Goal: Answer question/provide support: Share knowledge or assist other users

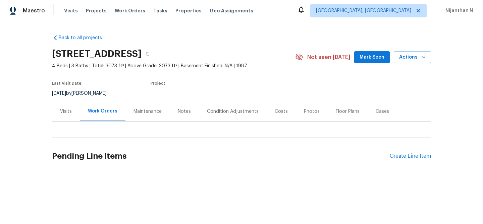
click at [146, 113] on div "Maintenance" at bounding box center [147, 111] width 28 height 7
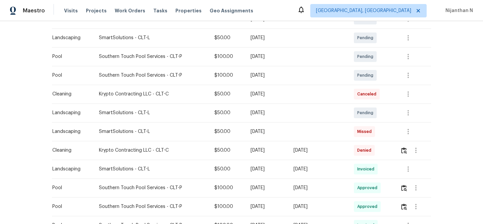
scroll to position [157, 0]
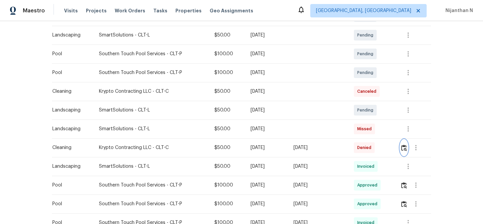
click at [404, 150] on img "button" at bounding box center [404, 148] width 6 height 6
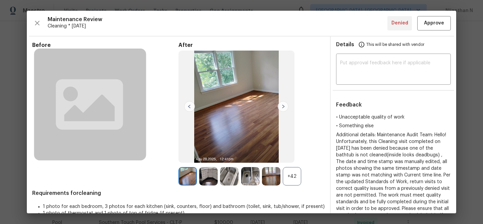
click at [297, 185] on div "+42" at bounding box center [292, 176] width 18 height 18
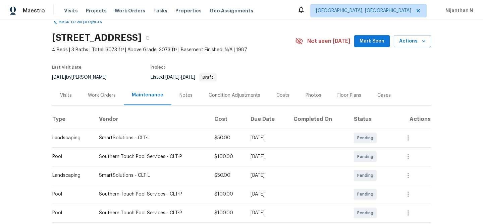
scroll to position [0, 0]
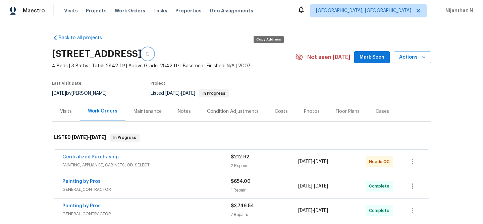
click at [150, 54] on icon "button" at bounding box center [148, 54] width 4 height 4
click at [153, 106] on div "Maintenance" at bounding box center [147, 112] width 44 height 20
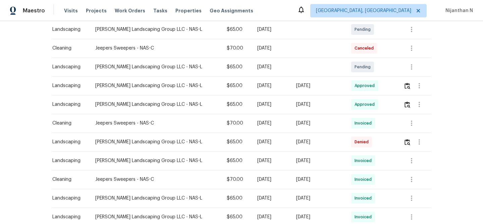
scroll to position [186, 0]
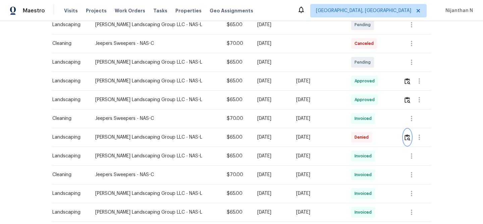
click at [407, 137] on img "button" at bounding box center [407, 137] width 6 height 6
click at [405, 141] on button "button" at bounding box center [407, 137] width 8 height 16
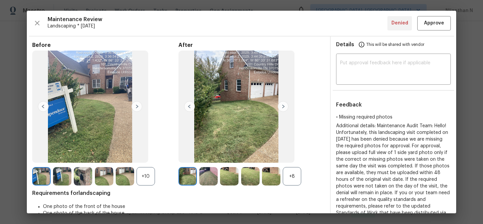
click at [293, 184] on div "+8" at bounding box center [292, 176] width 18 height 18
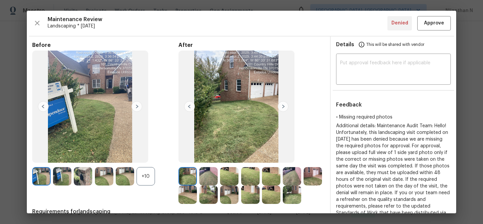
click at [141, 176] on div "+10" at bounding box center [146, 176] width 18 height 18
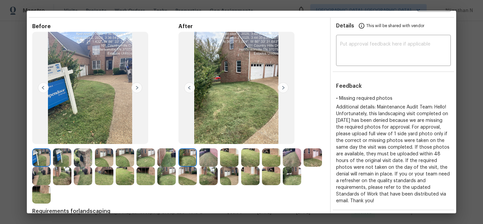
scroll to position [20, 0]
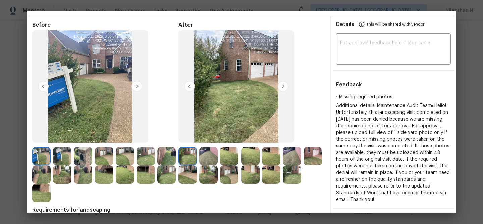
click at [296, 175] on img at bounding box center [292, 175] width 18 height 18
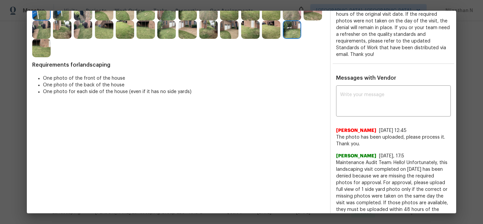
scroll to position [171, 0]
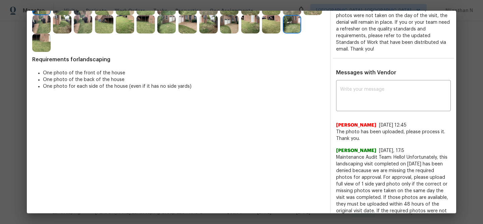
click at [391, 99] on textarea at bounding box center [393, 96] width 107 height 19
paste textarea "Maintenance Audit Team: Hello! Thank you for uploading the photo, after further…"
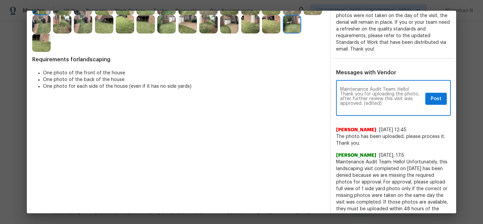
scroll to position [0, 0]
drag, startPoint x: 364, startPoint y: 102, endPoint x: 383, endPoint y: 102, distance: 18.8
click at [383, 102] on textarea "Maintenance Audit Team: Hello! Thank you for uploading the photo, after further…" at bounding box center [381, 98] width 83 height 23
type textarea "Maintenance Audit Team: Hello! Thank you for uploading the photo, after further…"
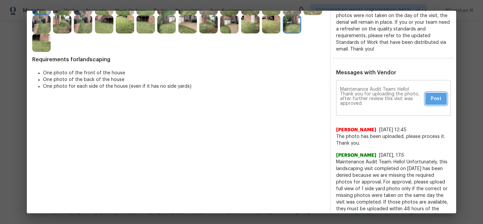
click at [438, 101] on span "Post" at bounding box center [436, 99] width 11 height 8
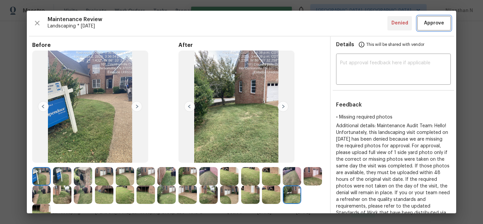
click at [436, 27] on span "Approve" at bounding box center [434, 23] width 20 height 8
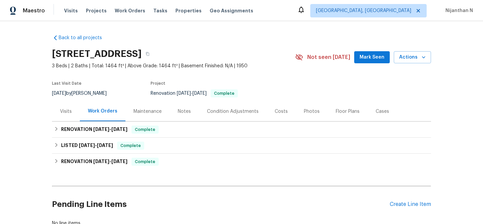
click at [144, 110] on div "Maintenance" at bounding box center [147, 111] width 28 height 7
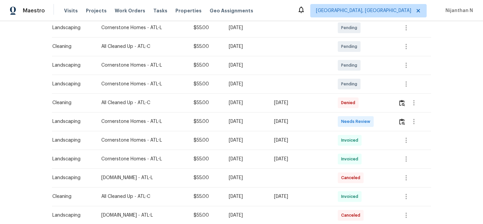
scroll to position [157, 0]
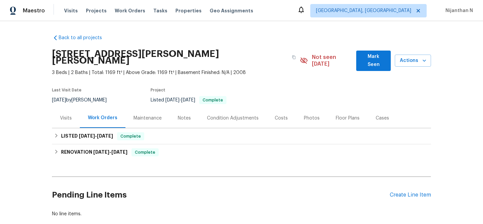
click at [149, 115] on div "Maintenance" at bounding box center [147, 118] width 28 height 7
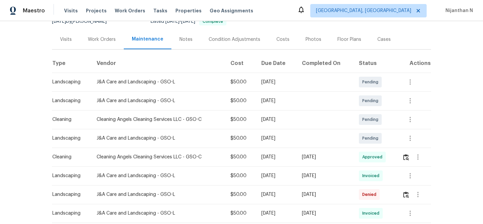
scroll to position [87, 0]
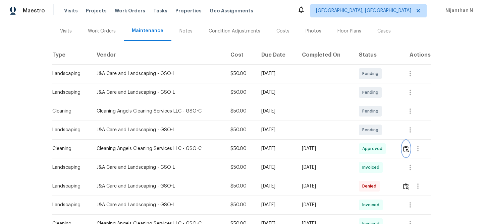
click at [407, 146] on img "button" at bounding box center [406, 149] width 6 height 6
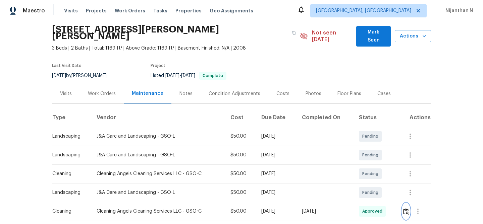
scroll to position [13, 0]
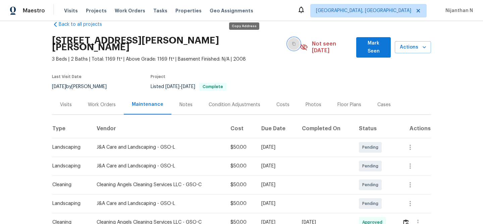
click at [292, 42] on icon "button" at bounding box center [294, 44] width 4 height 4
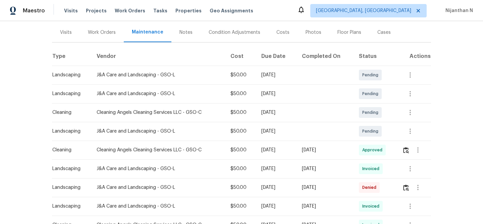
scroll to position [123, 0]
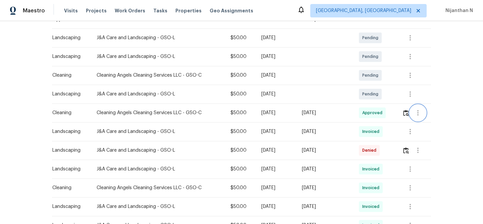
click at [413, 105] on button "button" at bounding box center [418, 113] width 16 height 16
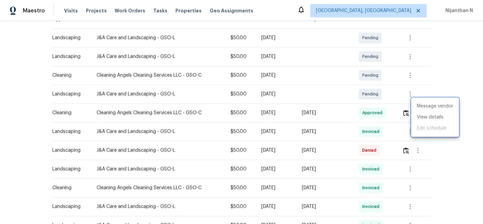
click at [408, 106] on div at bounding box center [241, 112] width 483 height 224
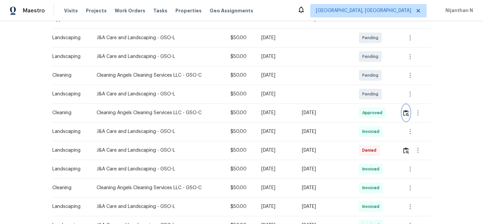
click at [407, 110] on img "button" at bounding box center [406, 113] width 6 height 6
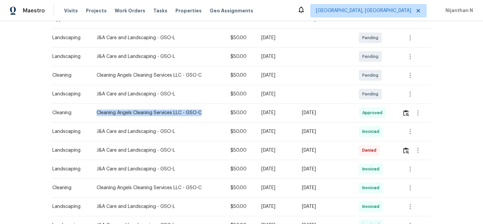
drag, startPoint x: 95, startPoint y: 107, endPoint x: 203, endPoint y: 107, distance: 108.3
click at [203, 110] on div "Cleaning Angels Cleaning Services LLC - GSO-C" at bounding box center [158, 113] width 123 height 7
copy div "Cleaning Angels Cleaning Services LLC - GSO-C"
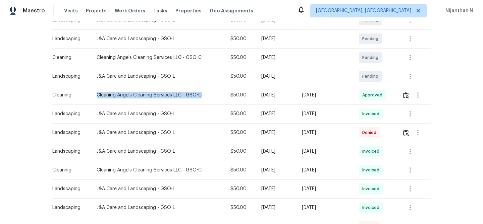
scroll to position [160, 0]
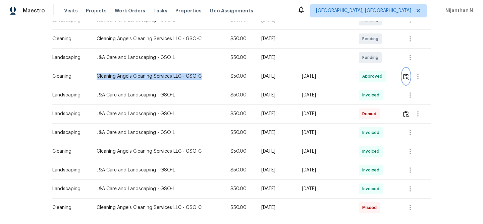
click at [408, 73] on img "button" at bounding box center [406, 76] width 6 height 6
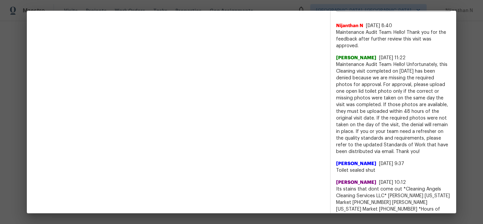
scroll to position [171, 0]
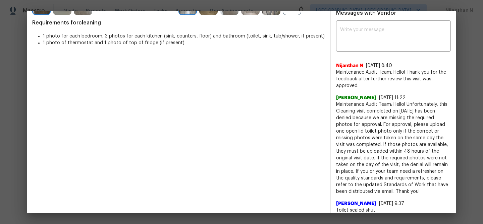
drag, startPoint x: 337, startPoint y: 98, endPoint x: 394, endPoint y: 96, distance: 57.7
click at [394, 96] on div "Bhavatharani Muthumani 9/21/25, 11:22" at bounding box center [393, 98] width 115 height 7
copy span "Bhavatharani Muthumani"
drag, startPoint x: 336, startPoint y: 104, endPoint x: 415, endPoint y: 191, distance: 117.0
click at [415, 191] on span "Maintenance Audit Team: Hello! Unfortunately, this Cleaning visit completed on …" at bounding box center [393, 148] width 115 height 94
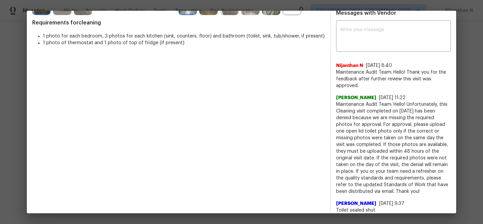
copy span "Maintenance Audit Team: Hello! Unfortunately, this Cleaning visit completed on …"
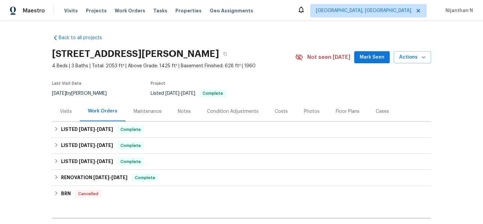
click at [149, 111] on div "Maintenance" at bounding box center [147, 111] width 28 height 7
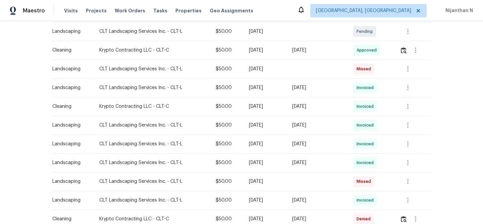
scroll to position [132, 0]
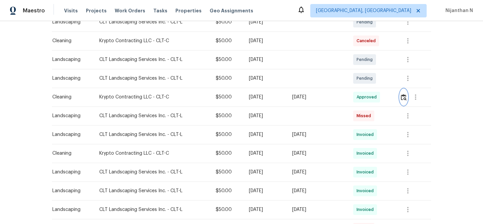
click at [403, 95] on img "button" at bounding box center [404, 97] width 6 height 6
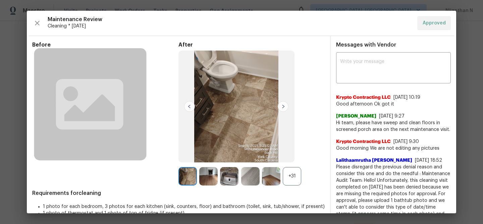
click at [291, 180] on div "+31" at bounding box center [292, 176] width 18 height 18
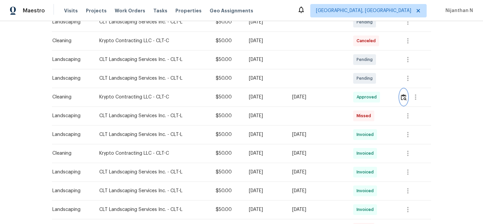
scroll to position [0, 0]
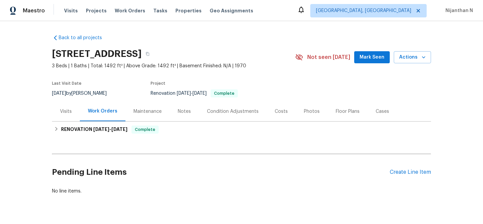
click at [143, 110] on div "Maintenance" at bounding box center [147, 111] width 28 height 7
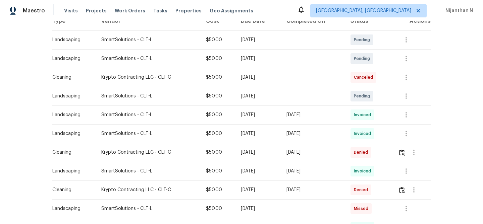
scroll to position [121, 0]
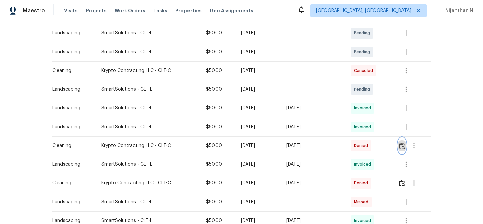
click at [404, 148] on img "button" at bounding box center [402, 146] width 6 height 6
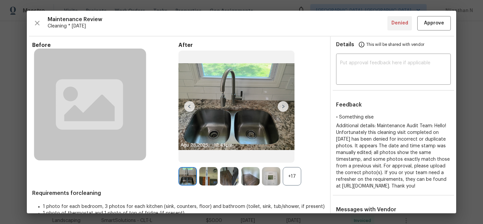
click at [291, 175] on div "+17" at bounding box center [292, 176] width 18 height 18
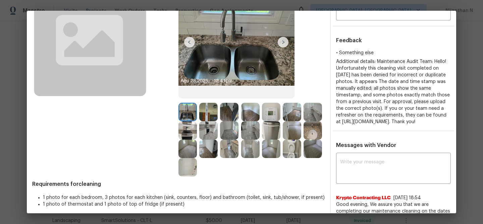
scroll to position [63, 0]
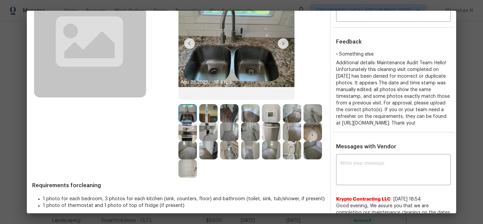
click at [208, 109] on img at bounding box center [208, 113] width 18 height 18
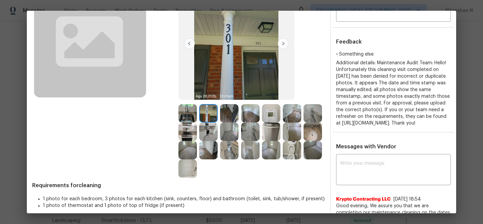
click at [279, 115] on img at bounding box center [271, 113] width 18 height 18
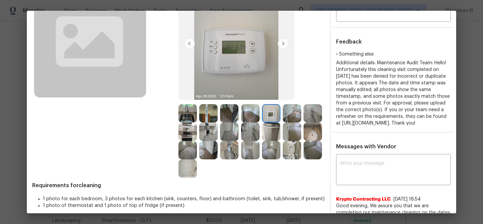
click at [189, 113] on img at bounding box center [187, 113] width 18 height 18
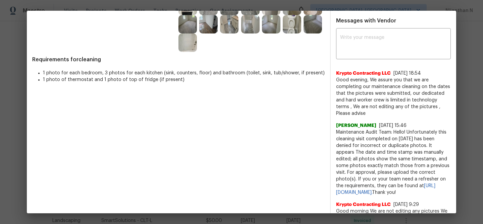
scroll to position [194, 0]
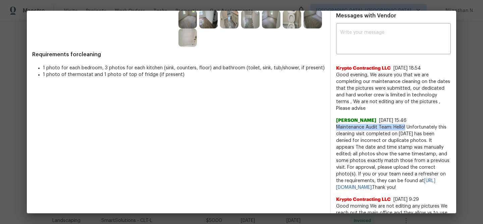
drag, startPoint x: 337, startPoint y: 133, endPoint x: 405, endPoint y: 134, distance: 68.8
click at [405, 134] on span "Maintenance Audit Team: Hello! Unfortunately this cleaning visit completed on 0…" at bounding box center [393, 157] width 115 height 67
copy span "Maintenance Audit Team: Hello!"
click at [372, 49] on textarea at bounding box center [393, 39] width 107 height 19
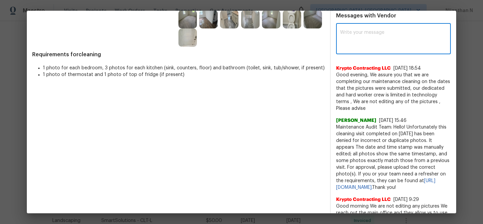
paste textarea "Maintenance Audit Team: Hello!"
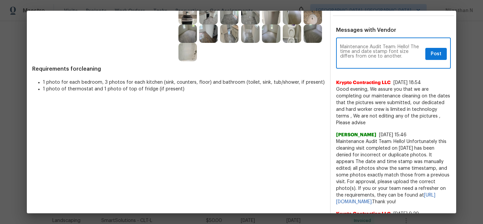
scroll to position [184, 0]
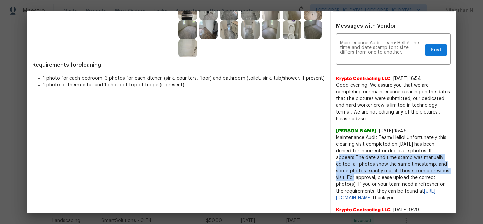
drag, startPoint x: 427, startPoint y: 157, endPoint x: 444, endPoint y: 176, distance: 25.9
click at [444, 176] on span "Maintenance Audit Team: Hello! Unfortunately this cleaning visit completed on 0…" at bounding box center [393, 167] width 115 height 67
copy span "It appears The date and time stamp was manually edited; all photos show the sam…"
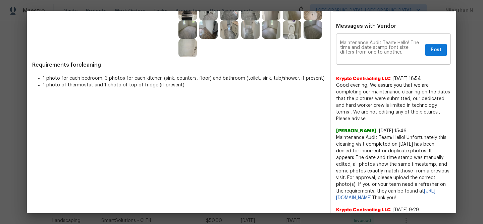
click at [391, 57] on textarea "Maintenance Audit Team: Hello! The time and date stamp font size differs from o…" at bounding box center [381, 50] width 83 height 19
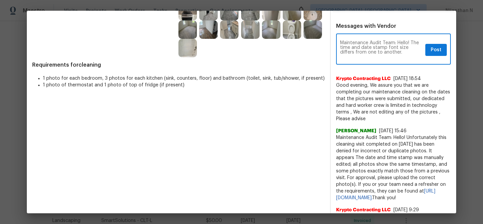
paste textarea "It appears The date and time stamp was manually edited; all photos show the sam…"
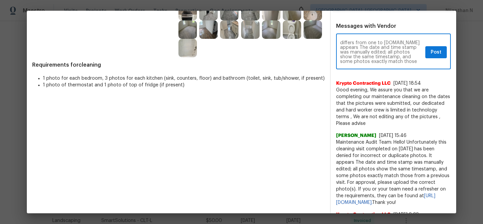
scroll to position [0, 0]
paste textarea "We noticed that the font size of the date and time stamps varies across the pho…"
type textarea "Maintenance Audit Team: Hello! We noticed that the font size of the date and ti…"
click at [431, 57] on span "Post" at bounding box center [436, 52] width 11 height 8
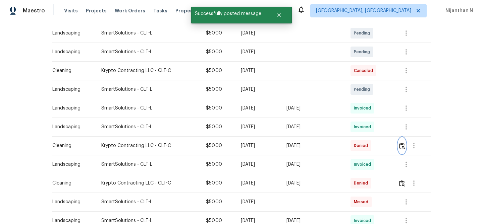
scroll to position [0, 0]
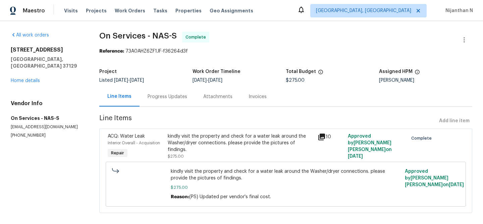
scroll to position [8, 0]
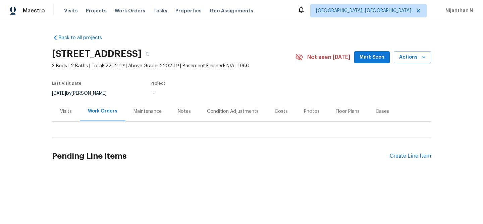
click at [141, 112] on div "Maintenance" at bounding box center [147, 111] width 28 height 7
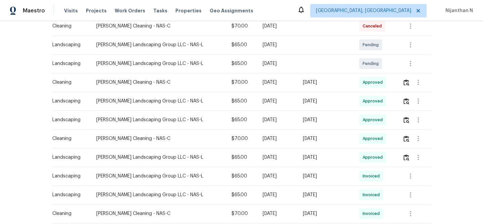
scroll to position [99, 0]
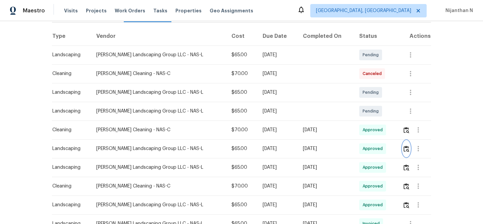
click at [406, 150] on img "button" at bounding box center [406, 149] width 6 height 6
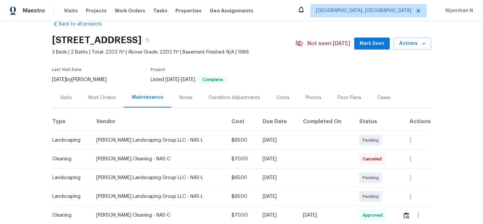
scroll to position [0, 0]
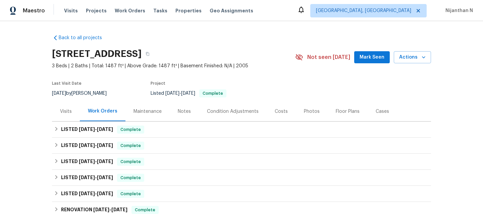
click at [145, 107] on div "Maintenance" at bounding box center [147, 112] width 44 height 20
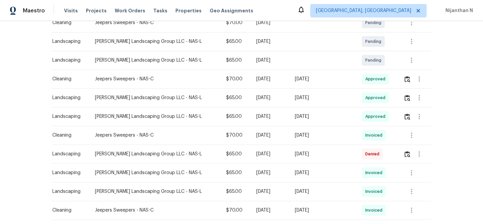
scroll to position [152, 0]
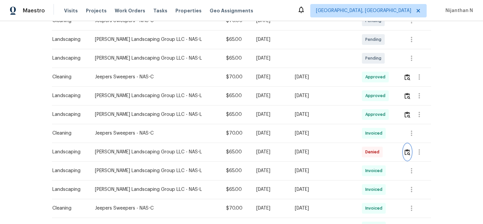
click at [408, 155] on img "button" at bounding box center [407, 152] width 6 height 6
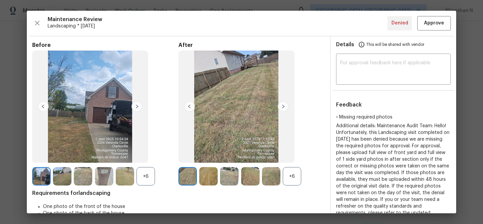
click at [298, 177] on div "+6" at bounding box center [292, 176] width 18 height 18
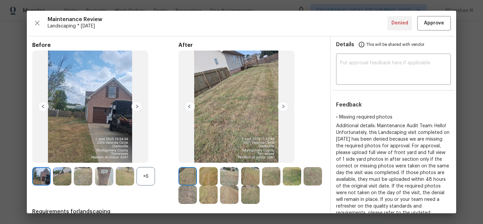
click at [144, 175] on div "+6" at bounding box center [146, 176] width 18 height 18
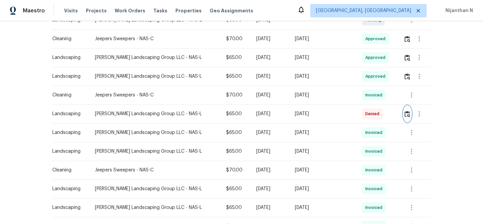
scroll to position [181, 0]
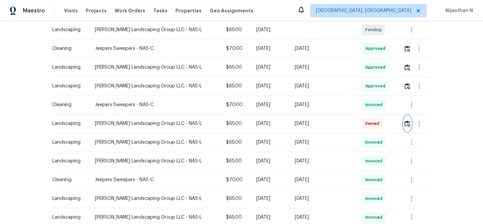
click at [405, 124] on img "button" at bounding box center [407, 124] width 6 height 6
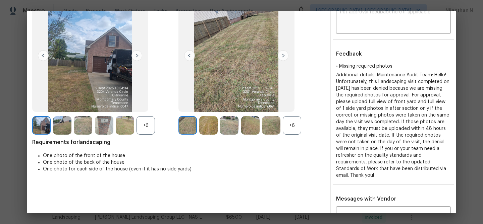
scroll to position [29, 0]
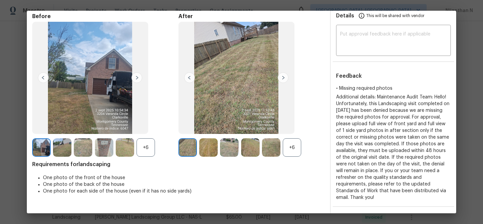
click at [295, 149] on div "+6" at bounding box center [292, 148] width 18 height 18
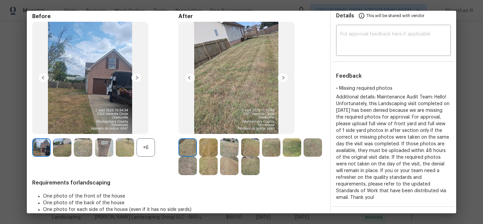
click at [150, 144] on div "+6" at bounding box center [146, 148] width 18 height 18
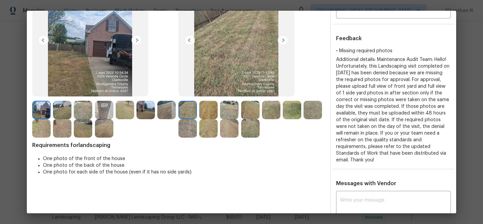
scroll to position [25, 0]
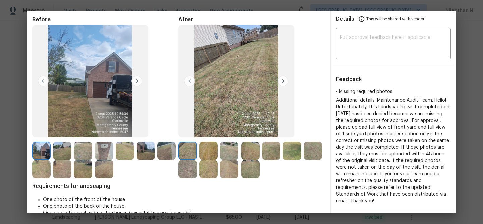
click at [204, 156] on img at bounding box center [208, 151] width 18 height 18
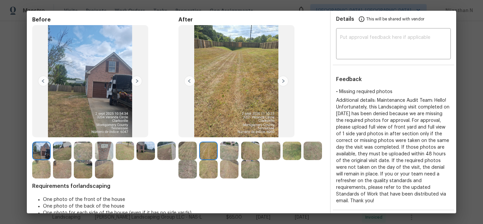
click at [228, 154] on img at bounding box center [229, 151] width 18 height 18
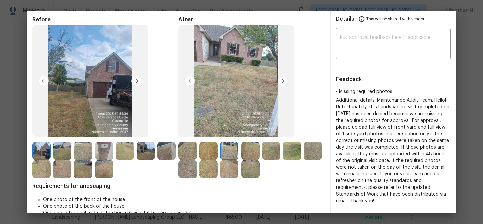
click at [203, 148] on img at bounding box center [208, 151] width 18 height 18
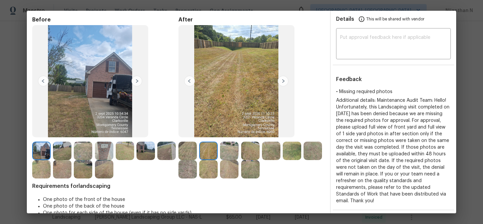
click at [230, 152] on img at bounding box center [229, 151] width 18 height 18
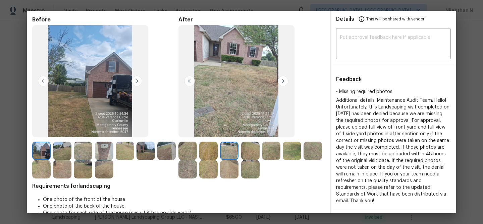
click at [248, 152] on img at bounding box center [250, 151] width 18 height 18
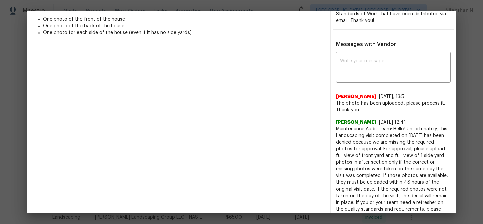
scroll to position [232, 0]
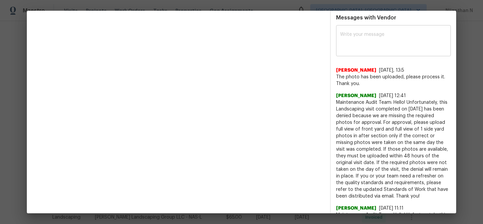
click at [370, 47] on textarea at bounding box center [393, 41] width 107 height 19
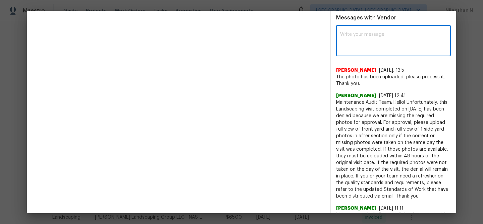
paste textarea "Maintenance Audit Team: Hello! Thank you for uploading the photo, after further…"
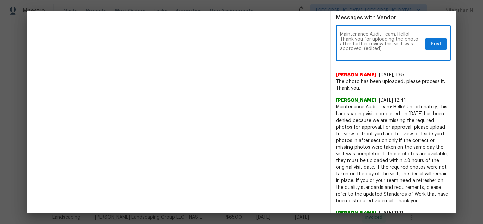
scroll to position [0, 0]
drag, startPoint x: 365, startPoint y: 48, endPoint x: 391, endPoint y: 48, distance: 26.2
click at [391, 48] on textarea "Maintenance Audit Team: Hello! Thank you for uploading the photo, after further…" at bounding box center [381, 43] width 83 height 23
type textarea "Maintenance Audit Team: Hello! Thank you for uploading the photo, after further…"
click at [442, 44] on button "Post" at bounding box center [435, 44] width 21 height 12
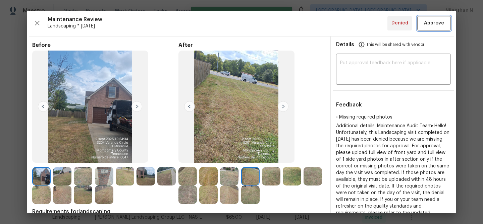
click at [428, 27] on button "Approve" at bounding box center [434, 23] width 34 height 14
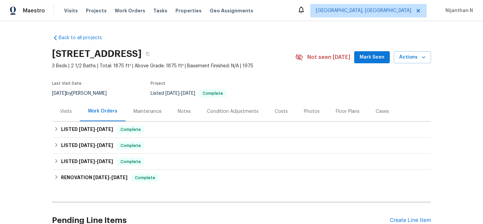
click at [141, 107] on div "Maintenance" at bounding box center [147, 112] width 44 height 20
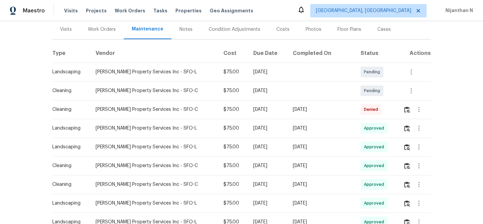
scroll to position [92, 0]
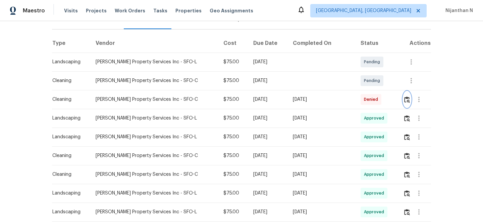
click at [403, 102] on button "button" at bounding box center [407, 100] width 8 height 16
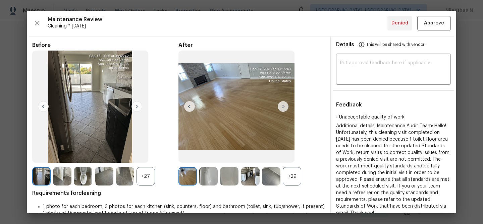
click at [296, 184] on div "+29" at bounding box center [292, 176] width 18 height 18
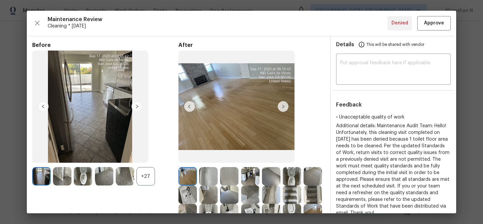
click at [149, 178] on div "+27" at bounding box center [146, 176] width 18 height 18
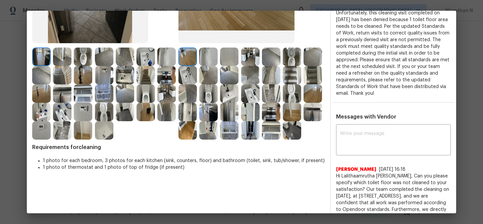
scroll to position [117, 0]
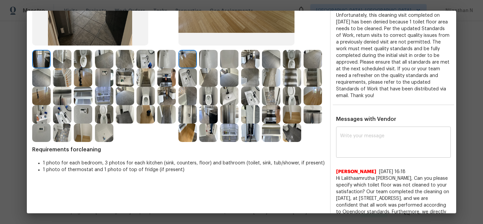
click at [388, 146] on textarea at bounding box center [393, 143] width 107 height 19
paste textarea "Maintenance Audit Team: Hello! Thank you for the feedback after further review …"
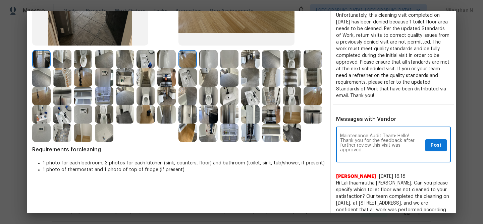
scroll to position [0, 0]
type textarea "Maintenance Audit Team: Hello! Thank you for the feedback after further review …"
click at [440, 141] on button "Post" at bounding box center [435, 146] width 21 height 12
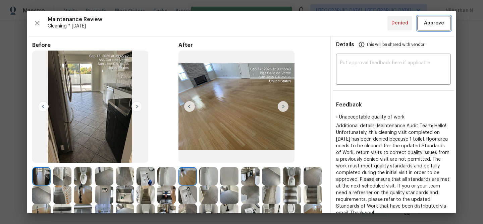
click at [430, 21] on span "Approve" at bounding box center [434, 23] width 20 height 8
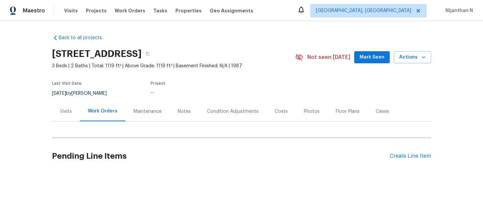
click at [144, 115] on div "Maintenance" at bounding box center [147, 111] width 28 height 7
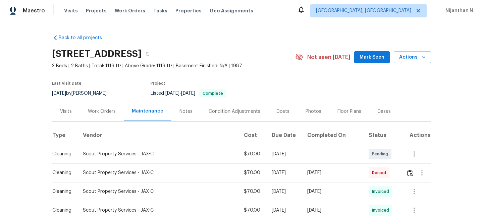
scroll to position [68, 0]
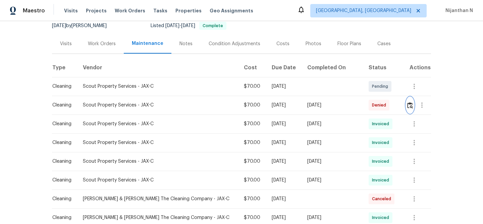
click at [407, 113] on button "button" at bounding box center [410, 105] width 8 height 16
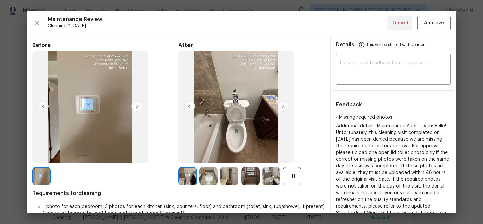
click at [290, 176] on div "+11" at bounding box center [292, 176] width 18 height 18
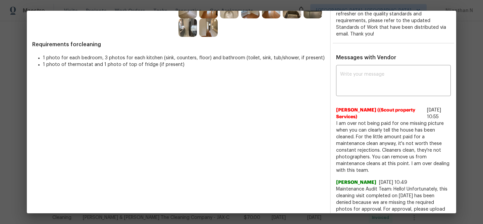
scroll to position [208, 0]
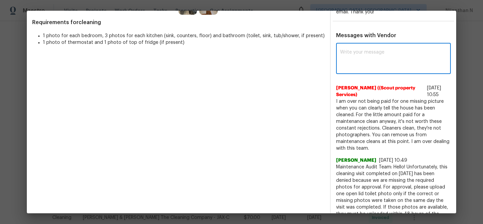
click at [369, 54] on textarea at bounding box center [393, 59] width 107 height 19
paste textarea "Maintenance Audit Team: Hello! Thank you for the feedback after further review …"
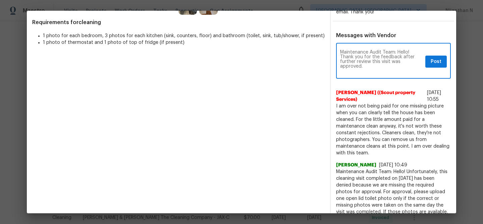
scroll to position [0, 0]
type textarea "Maintenance Audit Team: Hello! Thank you for the feedback after further review …"
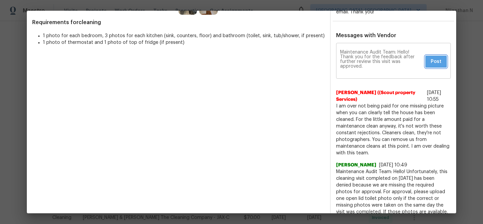
click at [432, 62] on span "Post" at bounding box center [436, 62] width 11 height 8
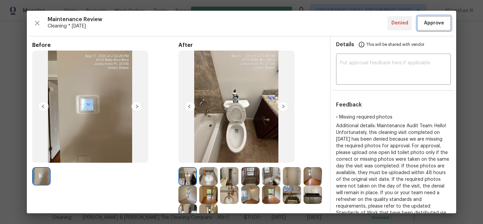
click at [430, 21] on span "Approve" at bounding box center [434, 23] width 20 height 8
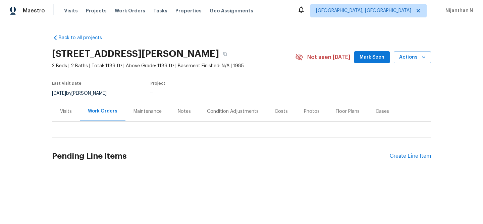
click at [131, 114] on div "Maintenance" at bounding box center [147, 112] width 44 height 20
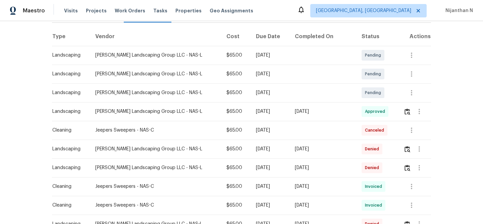
scroll to position [104, 0]
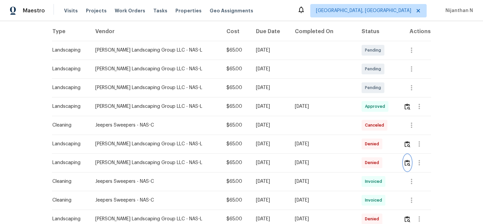
click at [407, 164] on img "button" at bounding box center [407, 163] width 6 height 6
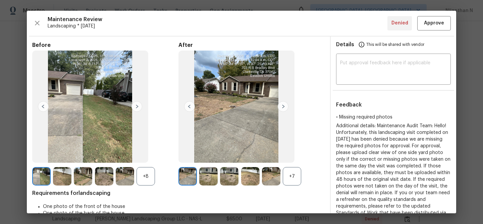
click at [293, 179] on div "+7" at bounding box center [292, 176] width 18 height 18
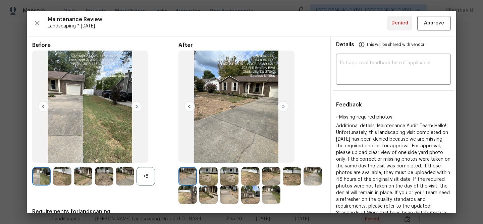
click at [155, 174] on div "+8" at bounding box center [146, 176] width 18 height 18
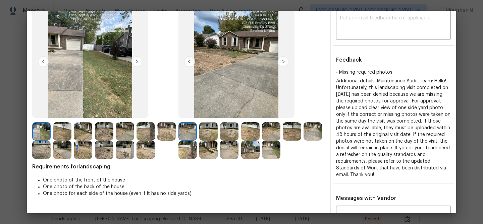
scroll to position [6, 0]
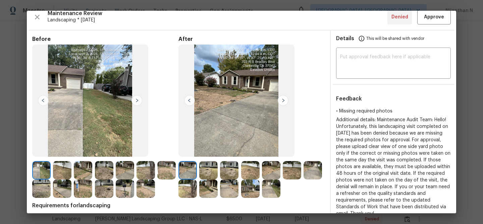
click at [205, 168] on img at bounding box center [208, 170] width 18 height 18
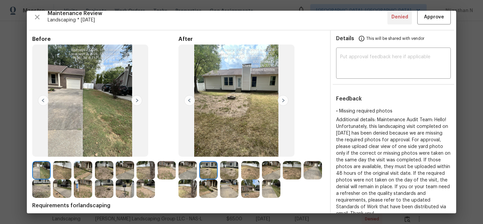
click at [224, 170] on img at bounding box center [229, 170] width 18 height 18
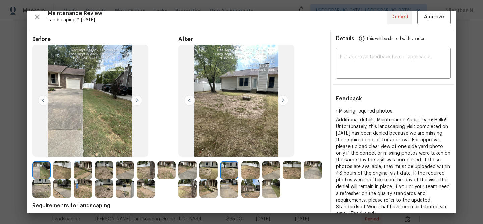
click at [315, 169] on img at bounding box center [313, 170] width 18 height 18
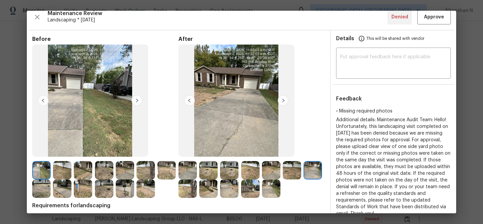
click at [188, 184] on img at bounding box center [187, 189] width 18 height 18
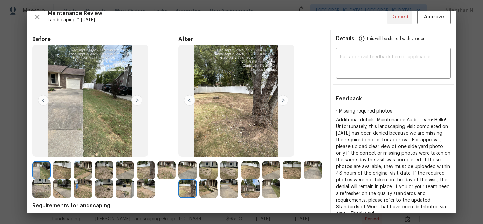
click at [205, 185] on img at bounding box center [208, 189] width 18 height 18
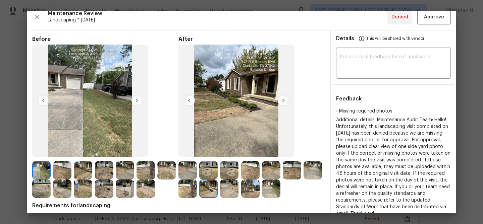
click at [230, 186] on img at bounding box center [229, 189] width 18 height 18
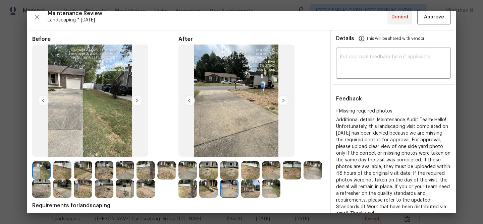
click at [276, 196] on img at bounding box center [271, 189] width 18 height 18
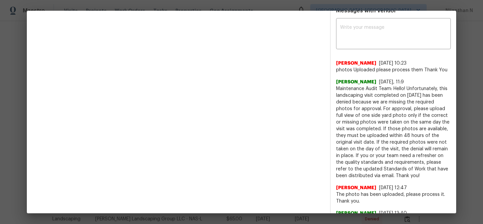
scroll to position [204, 0]
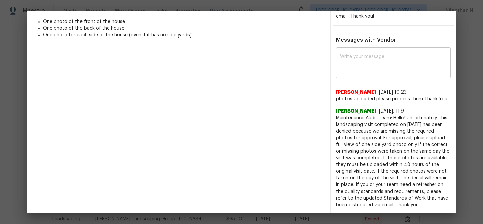
click at [367, 64] on textarea at bounding box center [393, 63] width 107 height 19
paste textarea "Maintenance Audit Team: Hello! Thank you for uploading the photo, after further…"
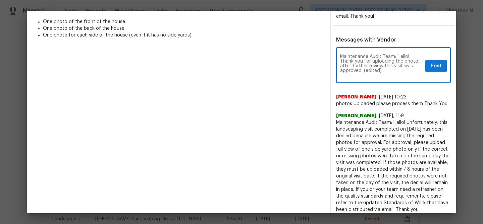
scroll to position [0, 0]
drag, startPoint x: 364, startPoint y: 70, endPoint x: 388, endPoint y: 69, distance: 23.9
click at [387, 70] on textarea "Maintenance Audit Team: Hello! Thank you for uploading the photo, after further…" at bounding box center [381, 65] width 83 height 23
type textarea "Maintenance Audit Team: Hello! Thank you for uploading the photo, after further…"
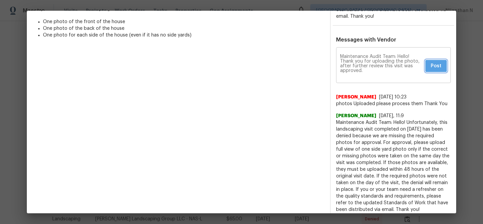
click at [429, 61] on button "Post" at bounding box center [435, 66] width 21 height 12
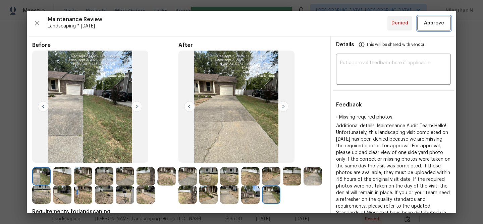
click at [433, 24] on span "Approve" at bounding box center [434, 23] width 20 height 8
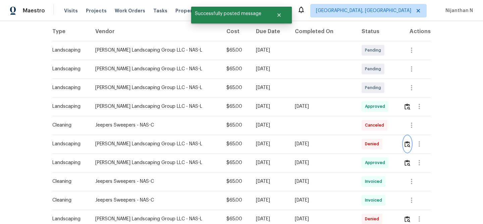
click at [405, 144] on img "button" at bounding box center [407, 144] width 6 height 6
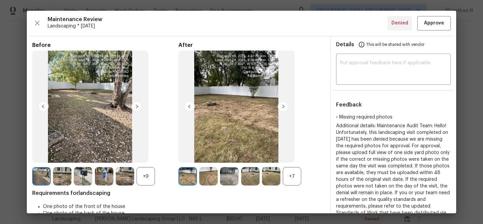
click at [292, 175] on div "+7" at bounding box center [292, 176] width 18 height 18
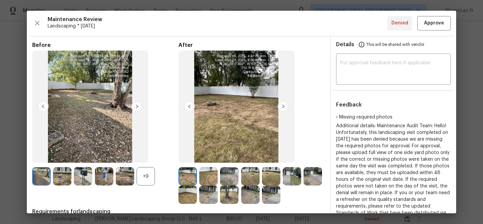
click at [140, 181] on div "+9" at bounding box center [146, 176] width 18 height 18
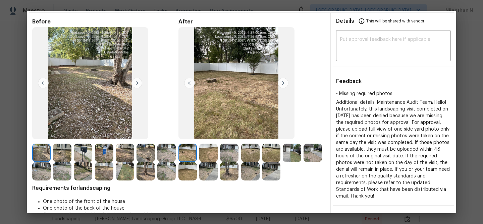
scroll to position [44, 0]
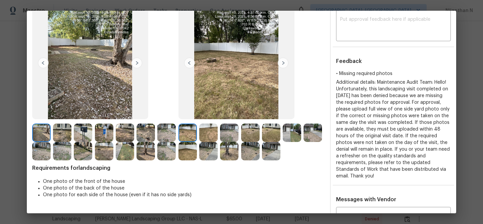
click at [230, 156] on img at bounding box center [229, 151] width 18 height 18
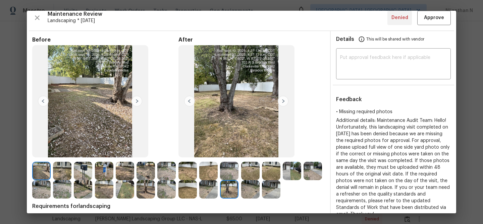
scroll to position [0, 0]
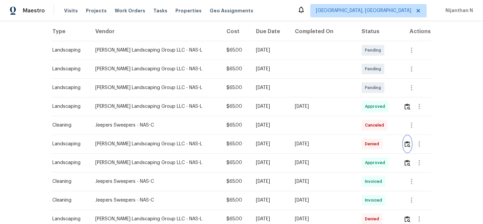
click at [406, 146] on img "button" at bounding box center [407, 144] width 6 height 6
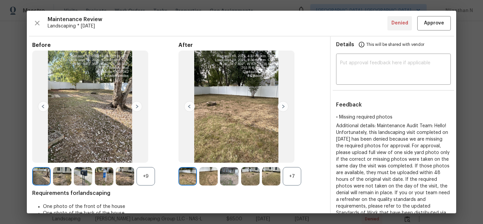
click at [295, 174] on div "+7" at bounding box center [292, 176] width 18 height 18
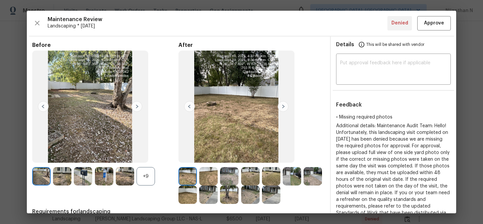
click at [146, 176] on div "+9" at bounding box center [146, 176] width 18 height 18
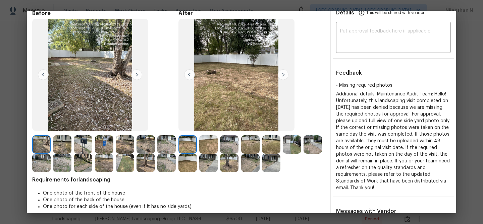
scroll to position [22, 0]
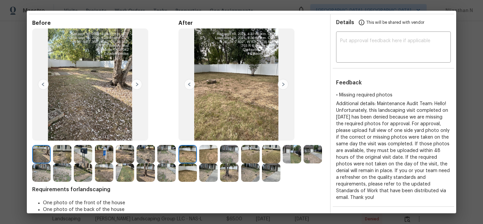
click at [228, 172] on img at bounding box center [229, 173] width 18 height 18
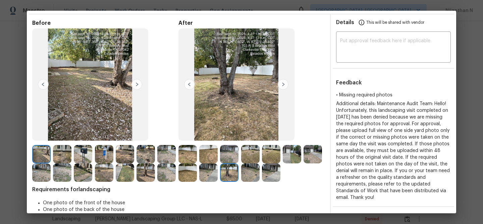
click at [317, 159] on img at bounding box center [313, 154] width 18 height 18
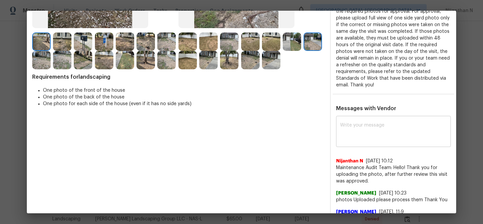
scroll to position [0, 0]
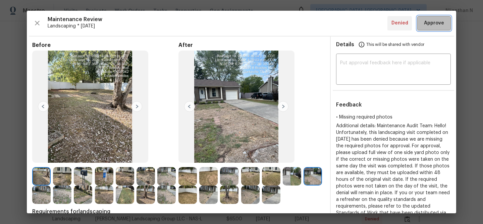
click at [433, 23] on span "Approve" at bounding box center [434, 23] width 20 height 8
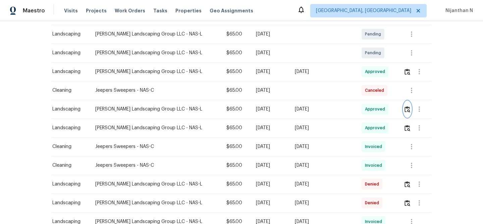
scroll to position [173, 0]
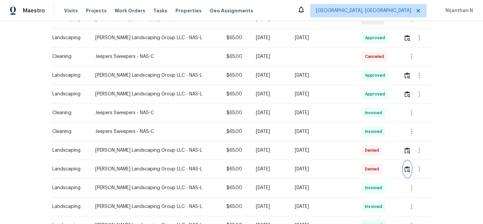
click at [408, 171] on img "button" at bounding box center [407, 169] width 6 height 6
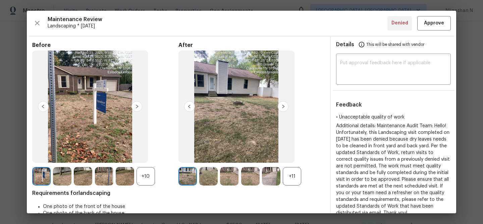
click at [456, 151] on div "• Unacceptable quality of work Additional details: Maintenance Audit Team: Hell…" at bounding box center [393, 165] width 125 height 103
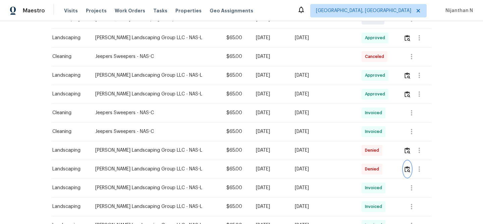
click at [407, 170] on img "button" at bounding box center [407, 169] width 6 height 6
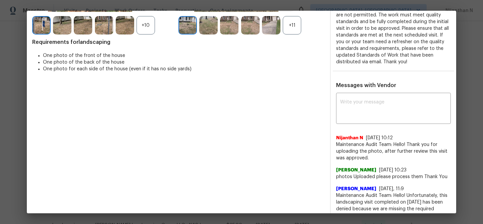
scroll to position [33, 0]
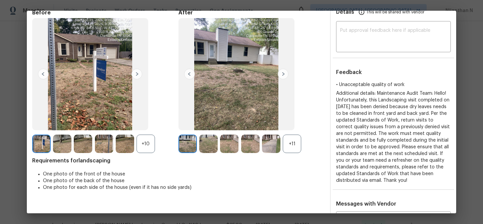
click at [292, 148] on div "+11" at bounding box center [292, 144] width 18 height 18
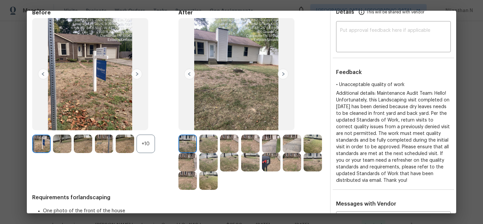
click at [143, 142] on div "+10" at bounding box center [146, 144] width 18 height 18
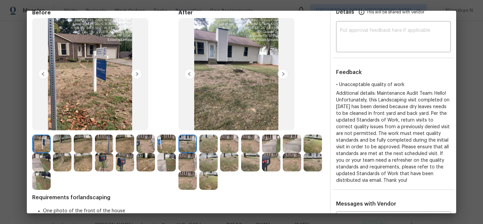
click at [275, 146] on img at bounding box center [271, 144] width 18 height 18
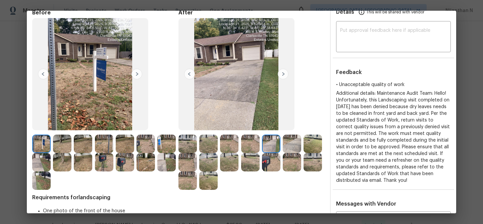
click at [184, 163] on img at bounding box center [187, 162] width 18 height 18
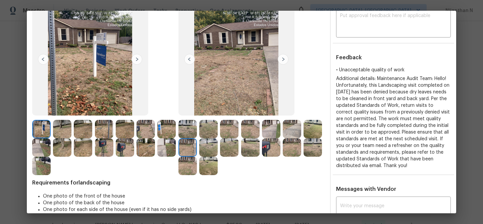
scroll to position [0, 0]
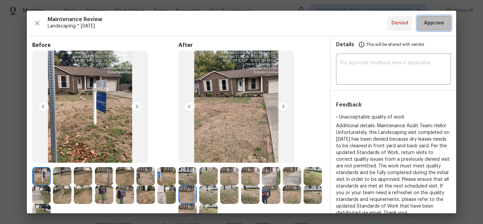
click at [431, 29] on button "Approve" at bounding box center [434, 23] width 34 height 14
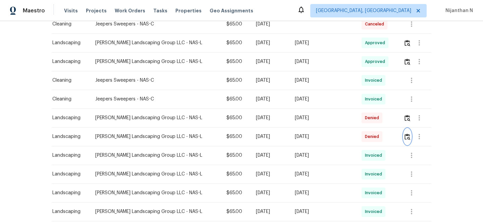
scroll to position [244, 0]
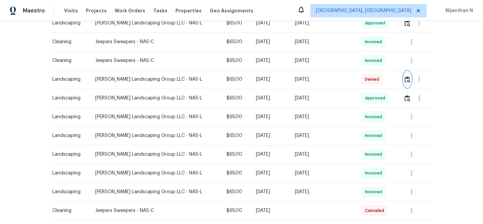
click at [409, 76] on button "button" at bounding box center [407, 79] width 8 height 16
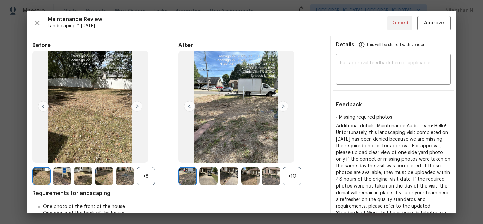
click at [294, 176] on div "+10" at bounding box center [292, 176] width 18 height 18
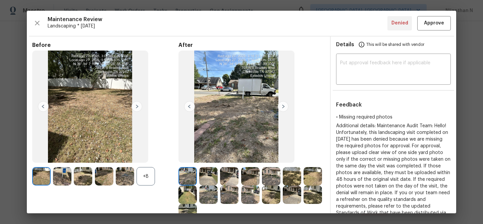
click at [150, 177] on div "+8" at bounding box center [146, 176] width 18 height 18
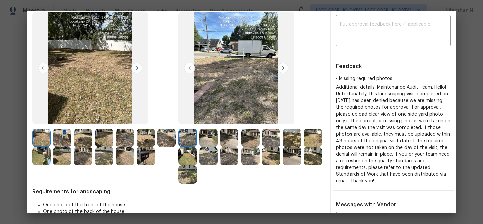
scroll to position [0, 0]
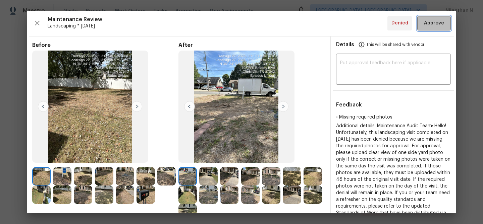
click at [431, 21] on span "Approve" at bounding box center [434, 23] width 20 height 8
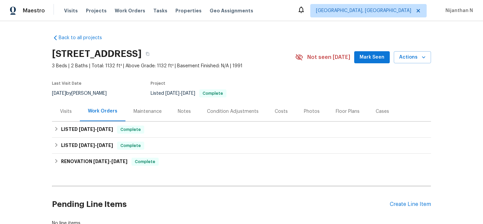
click at [150, 106] on div "Maintenance" at bounding box center [147, 112] width 44 height 20
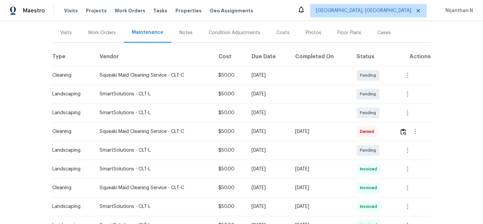
scroll to position [96, 0]
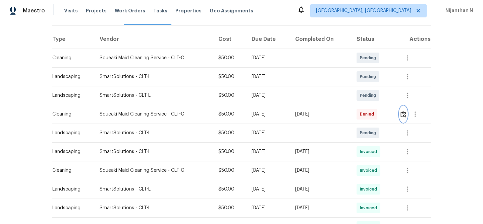
click at [404, 113] on img "button" at bounding box center [403, 114] width 6 height 6
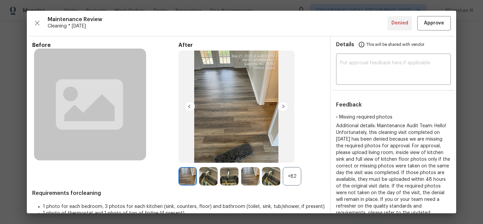
click at [293, 178] on div "+82" at bounding box center [292, 176] width 18 height 18
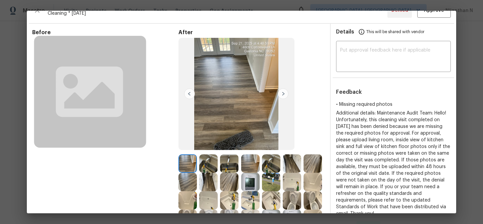
scroll to position [30, 0]
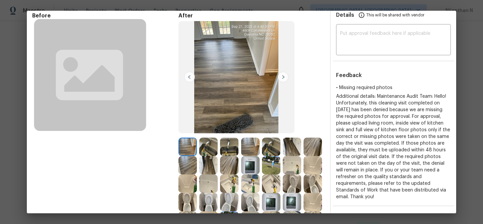
click at [215, 144] on img at bounding box center [208, 147] width 18 height 18
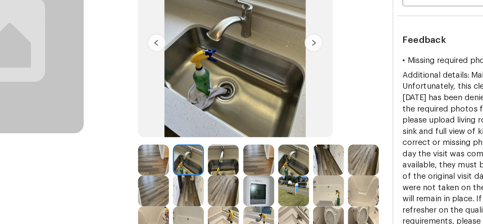
scroll to position [58, 0]
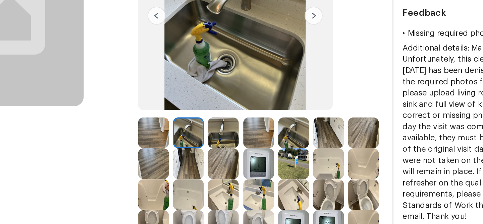
click at [240, 118] on div at bounding box center [230, 118] width 21 height 18
click at [233, 120] on img at bounding box center [229, 118] width 18 height 18
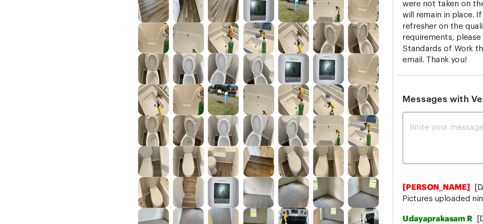
scroll to position [158, 0]
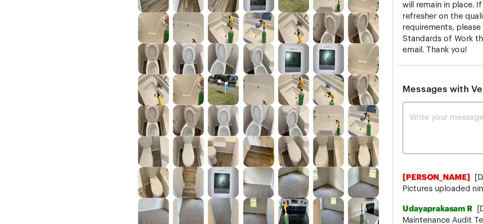
click at [248, 132] on img at bounding box center [250, 129] width 18 height 18
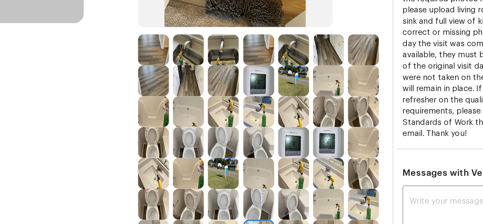
scroll to position [113, 0]
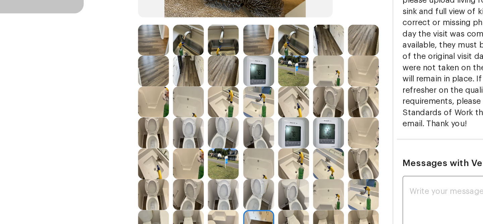
click at [289, 56] on img at bounding box center [292, 63] width 18 height 18
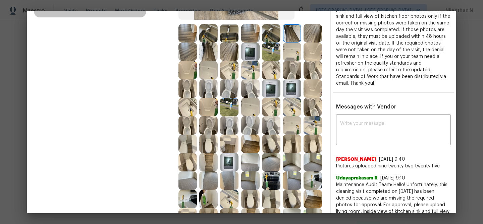
scroll to position [153, 0]
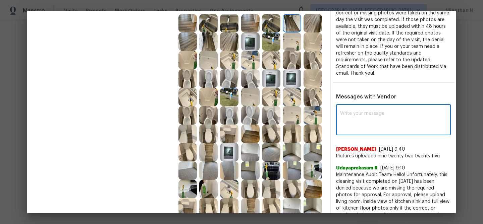
click at [376, 115] on textarea at bounding box center [393, 120] width 107 height 19
paste textarea "Maintenance Audit Team: Hello! Thank you for uploading the photo, after further…"
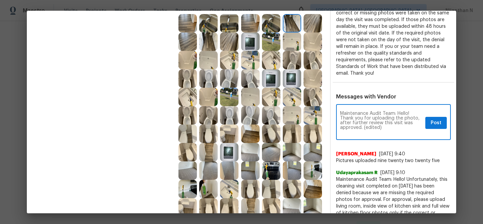
scroll to position [0, 0]
drag, startPoint x: 364, startPoint y: 129, endPoint x: 384, endPoint y: 128, distance: 20.8
click at [384, 129] on textarea "Maintenance Audit Team: Hello! Thank you for uploading the photo, after further…" at bounding box center [381, 122] width 83 height 23
type textarea "Maintenance Audit Team: Hello! Thank you for uploading the photo, after further…"
click at [432, 122] on span "Post" at bounding box center [436, 123] width 11 height 8
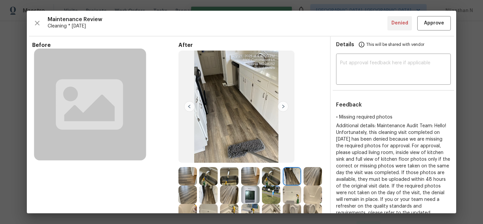
click at [433, 32] on div "Maintenance Review Cleaning * Mon, Sep 22 Denied Approve Before After Requireme…" at bounding box center [241, 112] width 429 height 203
click at [433, 26] on span "Approve" at bounding box center [434, 23] width 20 height 8
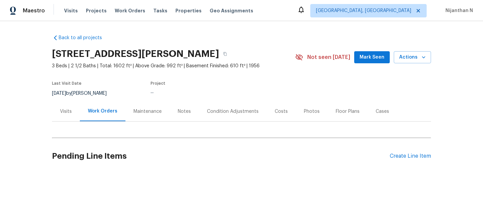
click at [148, 108] on div "Maintenance" at bounding box center [147, 112] width 44 height 20
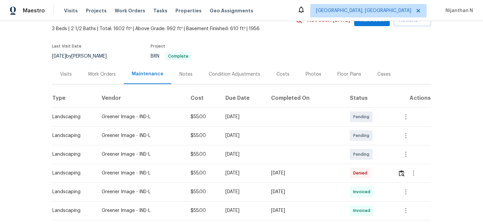
scroll to position [97, 0]
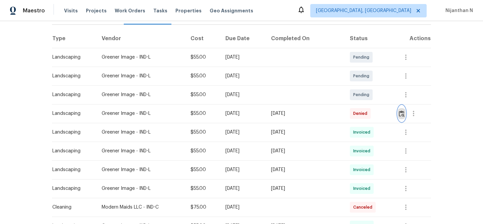
click at [403, 115] on img "button" at bounding box center [402, 114] width 6 height 6
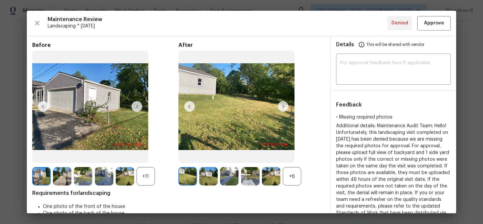
click at [292, 184] on div "+6" at bounding box center [292, 176] width 18 height 18
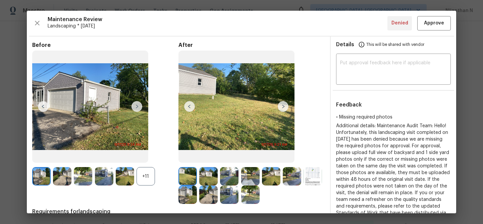
click at [145, 181] on div "+11" at bounding box center [146, 176] width 18 height 18
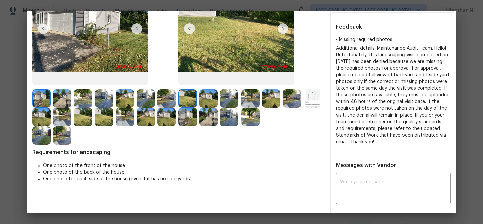
scroll to position [9, 0]
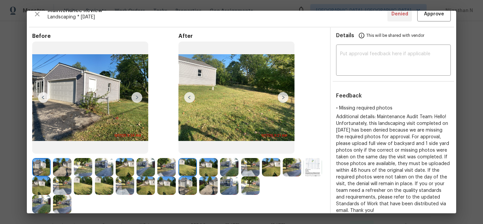
click at [212, 166] on img at bounding box center [208, 167] width 18 height 18
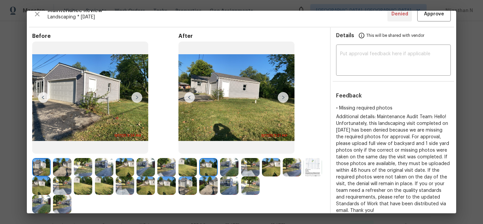
click at [231, 166] on img at bounding box center [229, 167] width 18 height 18
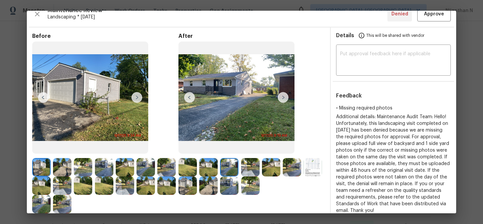
click at [248, 167] on img at bounding box center [250, 167] width 18 height 18
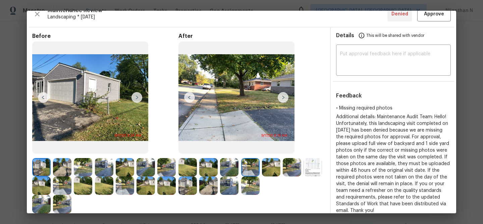
click at [248, 166] on img at bounding box center [250, 167] width 18 height 18
click at [278, 166] on img at bounding box center [271, 167] width 18 height 18
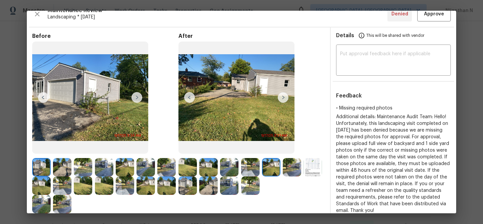
click at [290, 166] on img at bounding box center [292, 167] width 18 height 18
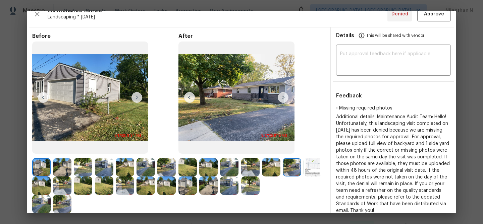
click at [183, 185] on img at bounding box center [187, 186] width 18 height 18
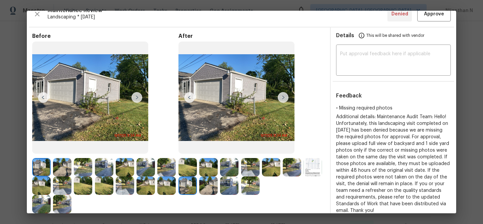
click at [213, 188] on img at bounding box center [208, 186] width 18 height 18
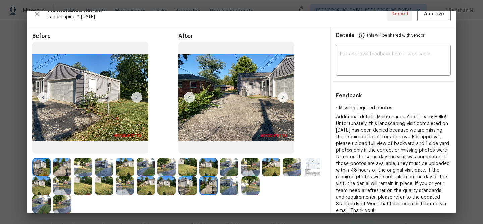
click at [226, 191] on img at bounding box center [229, 186] width 18 height 18
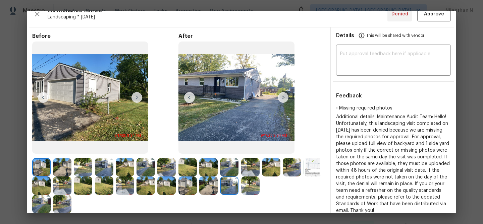
click at [247, 187] on img at bounding box center [250, 186] width 18 height 18
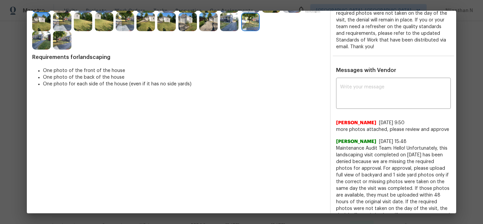
scroll to position [186, 0]
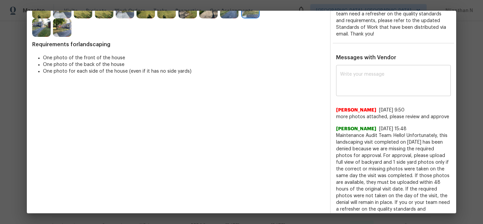
click at [375, 94] on div "x ​" at bounding box center [393, 82] width 115 height 30
paste textarea "Maintenance Audit Team: Hello! Thank you for uploading the photo, after further…"
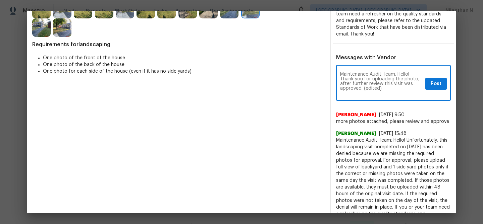
scroll to position [0, 0]
drag, startPoint x: 364, startPoint y: 88, endPoint x: 387, endPoint y: 88, distance: 23.5
click at [387, 88] on textarea "Maintenance Audit Team: Hello! Thank you for uploading the photo, after further…" at bounding box center [381, 83] width 83 height 23
type textarea "Maintenance Audit Team: Hello! Thank you for uploading the photo, after further…"
click at [435, 84] on span "Post" at bounding box center [436, 84] width 11 height 8
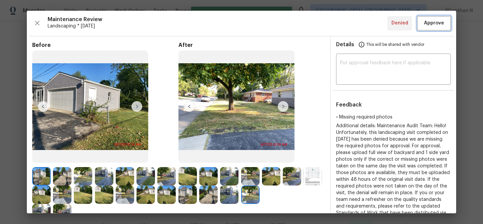
click at [434, 22] on span "Approve" at bounding box center [434, 23] width 20 height 8
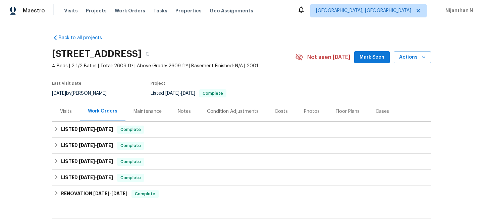
click at [134, 112] on div "Maintenance" at bounding box center [147, 111] width 28 height 7
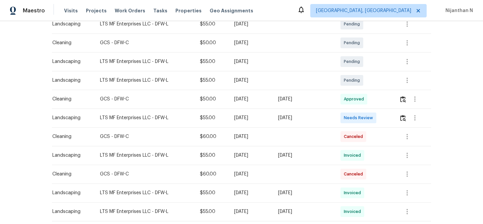
scroll to position [167, 0]
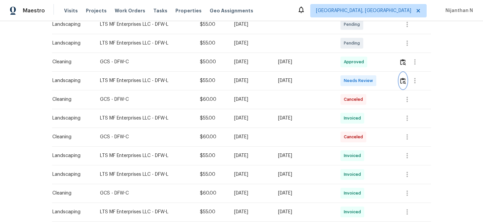
click at [405, 83] on img "button" at bounding box center [403, 81] width 6 height 6
click at [403, 81] on img "button" at bounding box center [403, 81] width 6 height 6
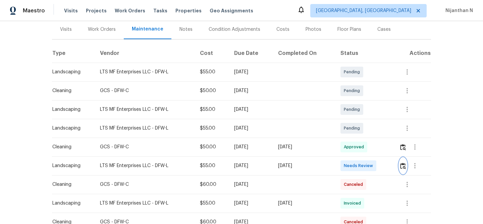
scroll to position [54, 0]
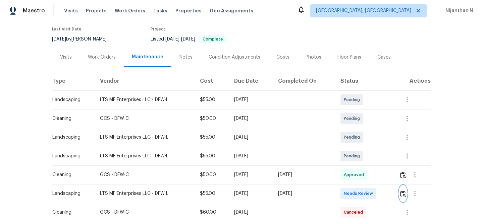
click at [404, 194] on img "button" at bounding box center [403, 194] width 6 height 6
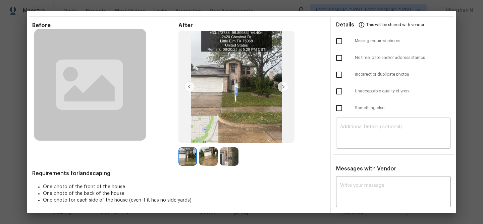
scroll to position [0, 0]
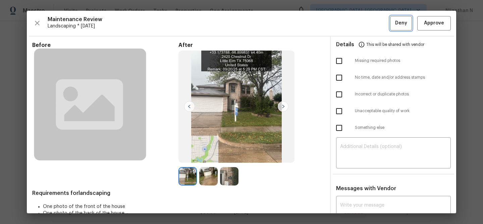
click at [400, 22] on span "Deny" at bounding box center [401, 23] width 12 height 8
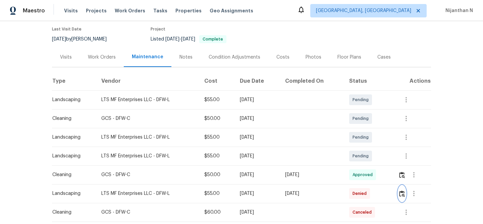
click at [402, 196] on img "button" at bounding box center [402, 194] width 6 height 6
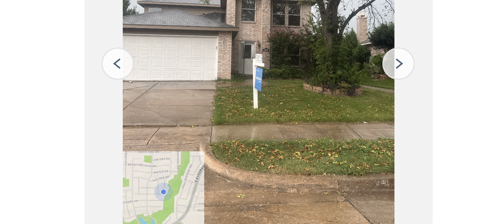
scroll to position [38, 0]
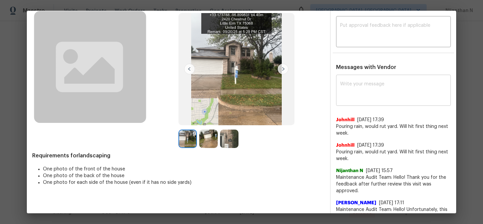
click at [376, 94] on textarea at bounding box center [393, 91] width 107 height 19
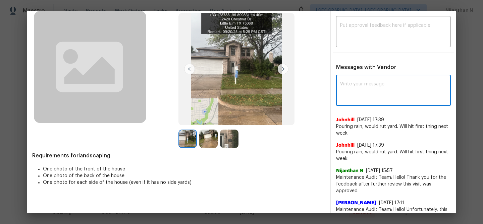
paste textarea "Hi [Vendor Name], thank you for keeping us informed and for providing photo pro…"
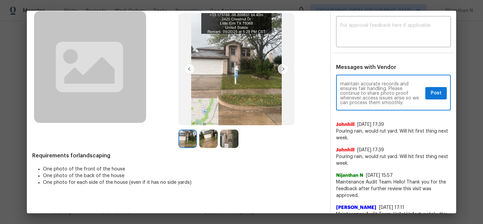
scroll to position [0, 0]
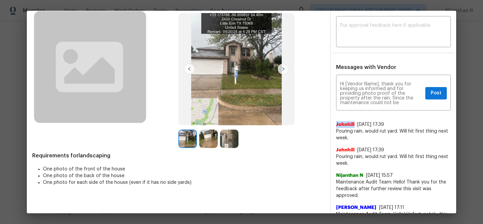
drag, startPoint x: 336, startPoint y: 124, endPoint x: 355, endPoint y: 123, distance: 18.1
click at [355, 123] on div "Johnhill [DATE] 17:39" at bounding box center [393, 124] width 115 height 7
copy span "Johnhill"
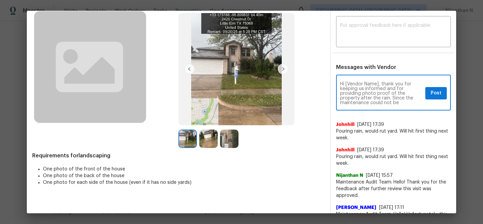
drag, startPoint x: 347, startPoint y: 84, endPoint x: 379, endPoint y: 84, distance: 32.2
click at [379, 84] on textarea "Hi [Vendor Name], thank you for keeping us informed and for providing photo pro…" at bounding box center [381, 93] width 83 height 23
paste textarea "Johnhill"
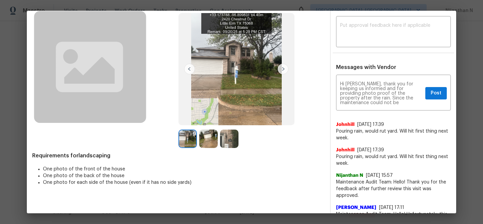
click at [349, 182] on span "Maintenance Audit Team: Hello! Thank you for the feedback after further review …" at bounding box center [393, 189] width 115 height 20
drag, startPoint x: 349, startPoint y: 182, endPoint x: 380, endPoint y: 181, distance: 30.5
click at [380, 181] on span "Maintenance Audit Team: Hello! Thank you for the feedback after further review …" at bounding box center [393, 189] width 115 height 20
copy span "Maintenance Audit Team:"
click at [340, 84] on div "Hi [PERSON_NAME], thank you for keeping us informed and for providing photo pro…" at bounding box center [393, 93] width 115 height 34
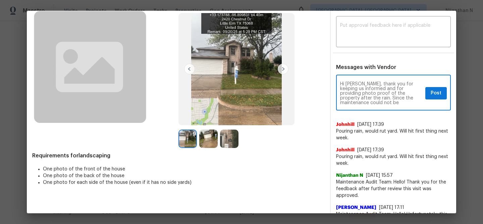
click at [341, 84] on textarea "Hi [PERSON_NAME], thank you for keeping us informed and for providing photo pro…" at bounding box center [381, 93] width 83 height 23
paste textarea "Maintenance Audit Team:"
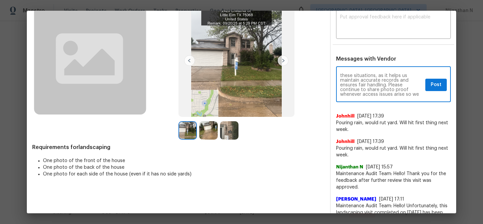
type textarea "Maintenance Audit Team: Hi [PERSON_NAME], thank you for keeping us informed and…"
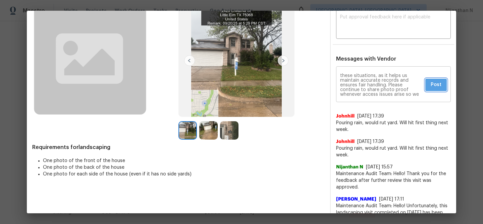
click at [433, 84] on span "Post" at bounding box center [436, 85] width 11 height 8
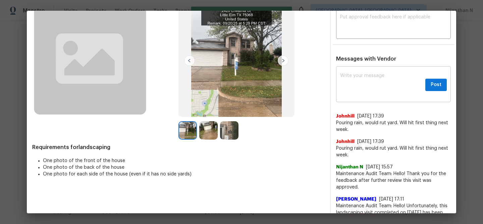
scroll to position [0, 0]
